Goal: Transaction & Acquisition: Book appointment/travel/reservation

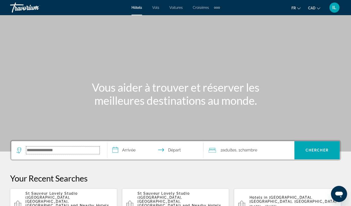
click at [32, 151] on input "Search hotel destination" at bounding box center [62, 150] width 73 height 8
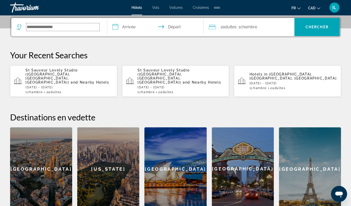
scroll to position [123, 0]
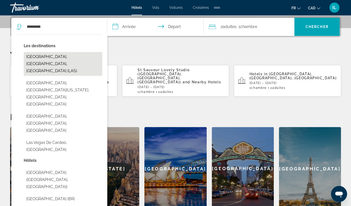
click at [70, 58] on button "[GEOGRAPHIC_DATA], [GEOGRAPHIC_DATA], [GEOGRAPHIC_DATA] (LAS)" at bounding box center [63, 64] width 78 height 24
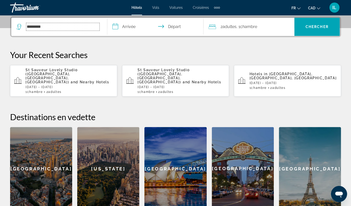
type input "**********"
click at [138, 27] on input "**********" at bounding box center [156, 28] width 98 height 20
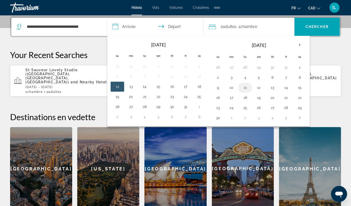
click at [248, 89] on button "11" at bounding box center [245, 87] width 8 height 7
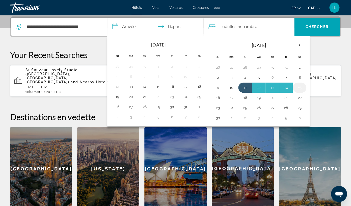
click at [302, 88] on button "15" at bounding box center [299, 87] width 8 height 7
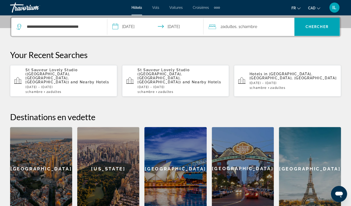
type input "**********"
click at [309, 29] on span "Chercher" at bounding box center [316, 27] width 23 height 4
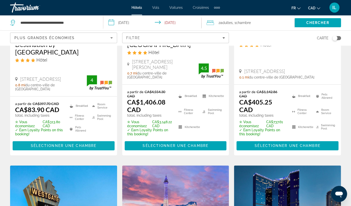
scroll to position [113, 0]
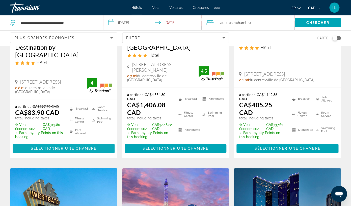
click at [62, 146] on span "Sélectionner une chambre" at bounding box center [64, 148] width 66 height 4
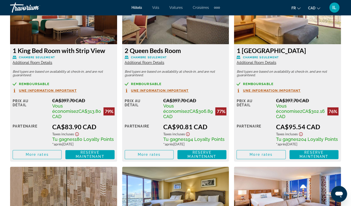
scroll to position [822, 0]
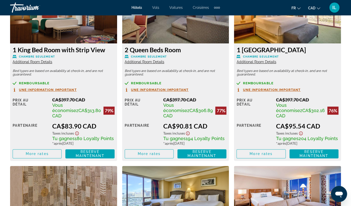
click at [159, 91] on span "Une information important" at bounding box center [160, 89] width 58 height 3
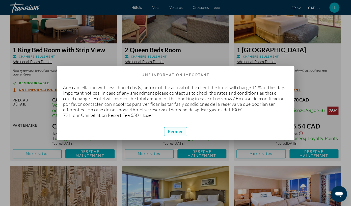
click at [179, 133] on span "Fermer" at bounding box center [175, 131] width 15 height 4
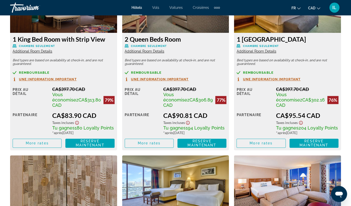
scroll to position [838, 0]
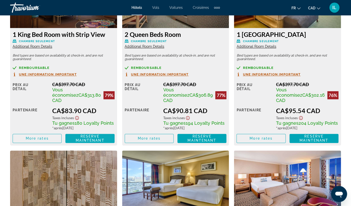
click at [94, 137] on span "Reserve maintenant" at bounding box center [89, 138] width 29 height 8
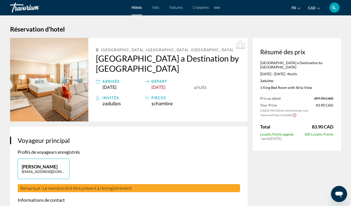
click at [295, 116] on icon "Show Taxes and Fees disclaimer" at bounding box center [294, 115] width 4 height 5
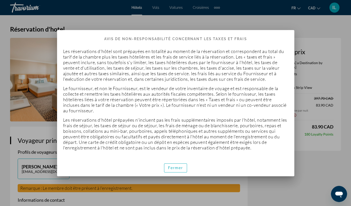
click at [308, 175] on div at bounding box center [175, 103] width 351 height 206
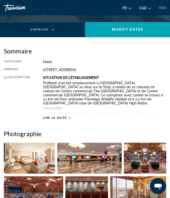
scroll to position [100, 0]
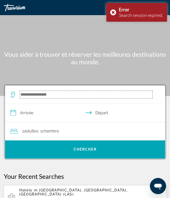
click at [35, 97] on input "Search hotel destination" at bounding box center [86, 95] width 132 height 8
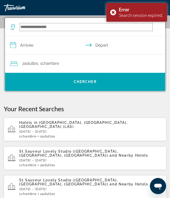
scroll to position [68, 0]
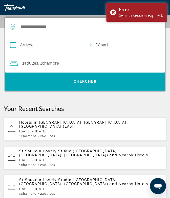
click at [52, 129] on p "[DATE] - [DATE]" at bounding box center [90, 131] width 143 height 4
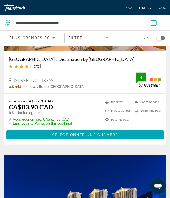
scroll to position [93, 0]
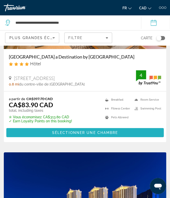
click at [106, 132] on span "Sélectionner une chambre" at bounding box center [85, 132] width 66 height 4
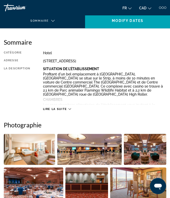
scroll to position [108, 0]
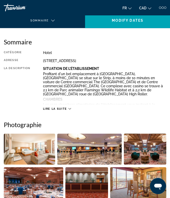
click at [70, 108] on icon "Main content" at bounding box center [69, 108] width 3 height 3
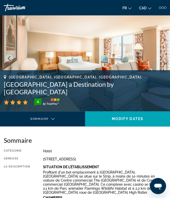
scroll to position [0, 0]
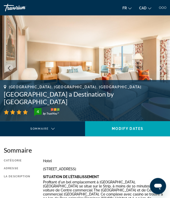
click at [53, 131] on div "Main content" at bounding box center [41, 133] width 74 height 6
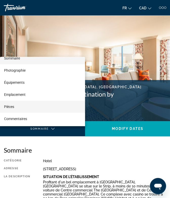
scroll to position [7, 0]
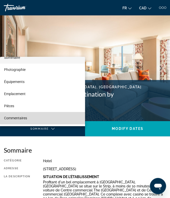
click at [49, 116] on mat-option "Commentaires" at bounding box center [42, 118] width 85 height 12
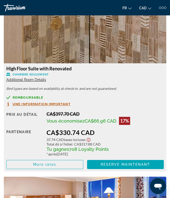
scroll to position [1634, 0]
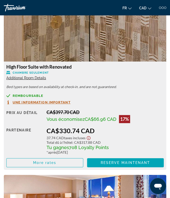
click at [32, 76] on span "Additional Room Details" at bounding box center [26, 78] width 40 height 4
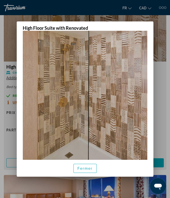
scroll to position [0, 0]
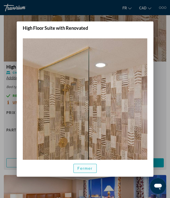
click at [89, 169] on span "Fermer" at bounding box center [84, 168] width 15 height 4
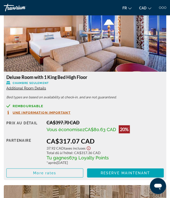
scroll to position [1448, 0]
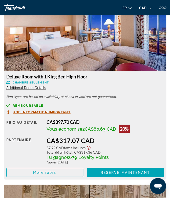
click at [89, 145] on icon "Show Taxes and Fees disclaimer" at bounding box center [88, 147] width 6 height 5
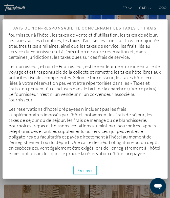
scroll to position [32, 0]
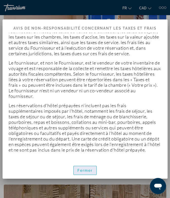
click at [89, 173] on span "button" at bounding box center [84, 170] width 23 height 12
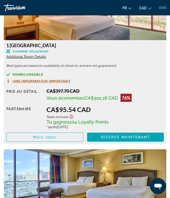
scroll to position [1134, 0]
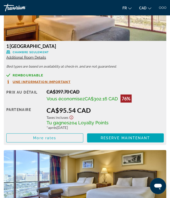
click at [72, 115] on icon "Show Taxes and Fees disclaimer" at bounding box center [71, 117] width 6 height 5
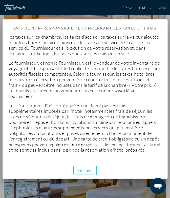
scroll to position [0, 0]
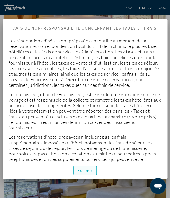
click at [83, 172] on span "Fermer" at bounding box center [84, 170] width 15 height 4
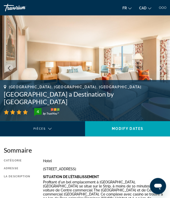
scroll to position [1134, 0]
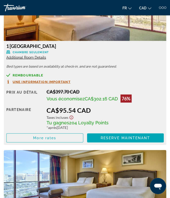
click at [38, 80] on span "Une information important" at bounding box center [42, 81] width 58 height 3
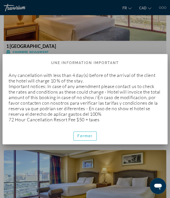
scroll to position [0, 0]
click at [89, 138] on span "Fermer" at bounding box center [84, 136] width 15 height 4
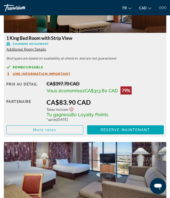
scroll to position [799, 0]
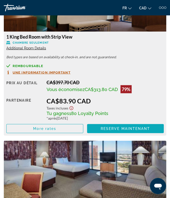
click at [111, 126] on span "Reserve maintenant" at bounding box center [124, 128] width 49 height 4
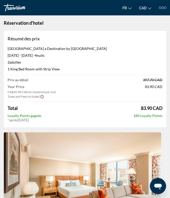
click at [112, 110] on div "Total 83.90 CAD" at bounding box center [85, 108] width 154 height 6
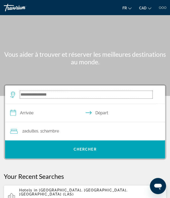
click at [28, 96] on input "Search hotel destination" at bounding box center [86, 95] width 132 height 8
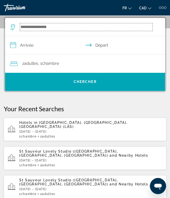
scroll to position [68, 0]
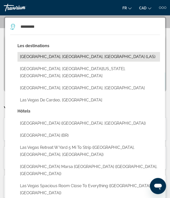
click at [44, 58] on button "[GEOGRAPHIC_DATA], [GEOGRAPHIC_DATA], [GEOGRAPHIC_DATA] (LAS)" at bounding box center [88, 57] width 142 height 10
type input "**********"
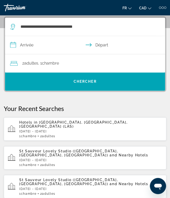
click at [31, 45] on input "**********" at bounding box center [85, 45] width 161 height 19
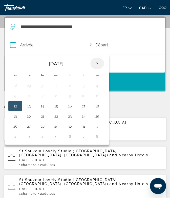
click at [98, 64] on th "Next month" at bounding box center [97, 63] width 14 height 11
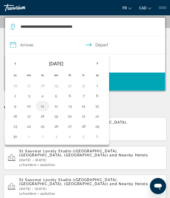
click at [43, 107] on button "11" at bounding box center [42, 105] width 8 height 7
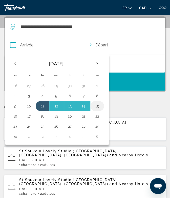
click at [98, 106] on button "15" at bounding box center [97, 105] width 8 height 7
type input "**********"
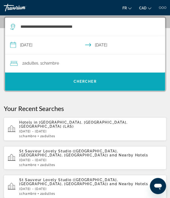
click at [81, 82] on span "Chercher" at bounding box center [84, 81] width 23 height 4
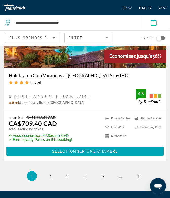
scroll to position [2089, 0]
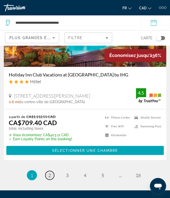
click at [49, 175] on span "2" at bounding box center [49, 175] width 3 height 6
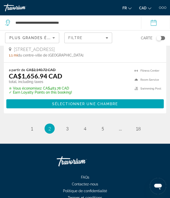
scroll to position [2127, 0]
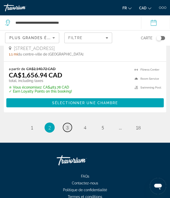
click at [68, 125] on link "page 3" at bounding box center [67, 127] width 9 height 9
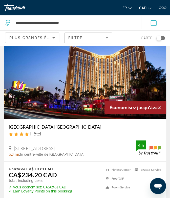
scroll to position [20, 0]
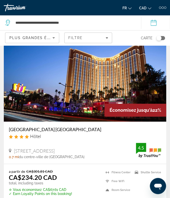
click at [73, 128] on h3 "Treasure Island TI Las Vegas Hotel & Casino" at bounding box center [85, 130] width 152 height 6
